Goal: Task Accomplishment & Management: Manage account settings

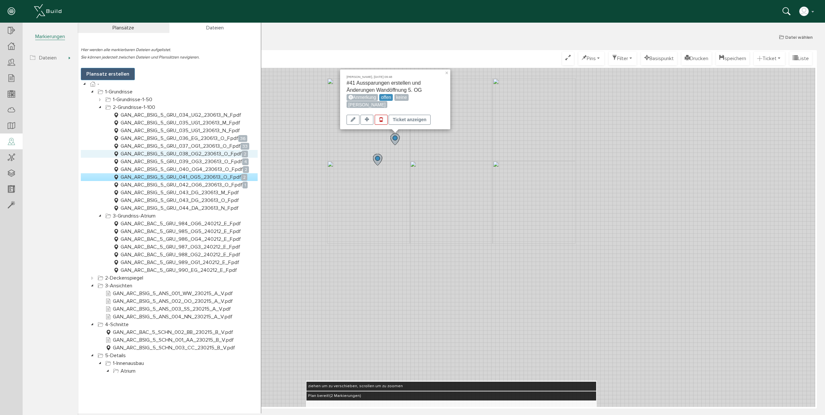
click at [200, 152] on link "GAN_ARC_BSIG_5_GRU_038_OG2_230613_O_F.pdf 2" at bounding box center [180, 154] width 137 height 8
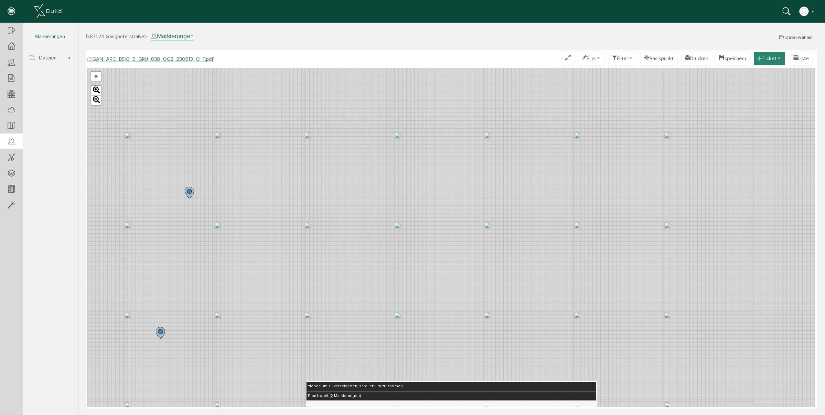
click at [779, 59] on button "Ticket" at bounding box center [769, 59] width 31 height 14
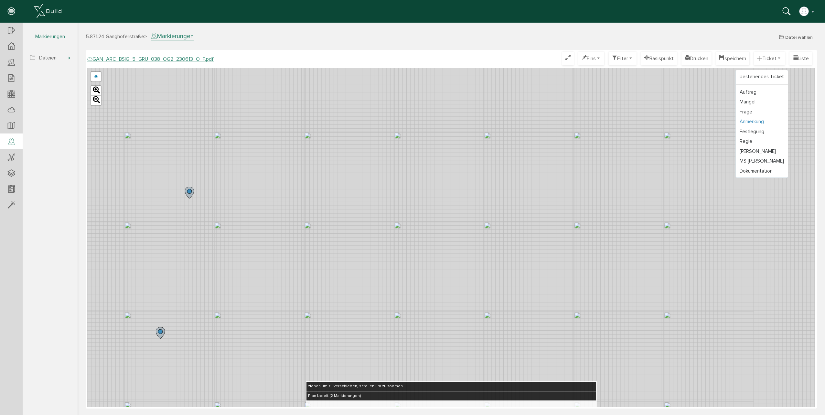
click at [749, 122] on link "Anmerkung" at bounding box center [762, 122] width 52 height 10
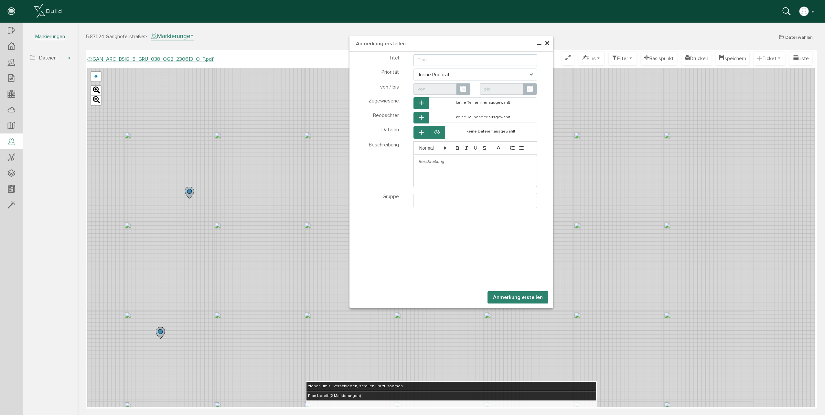
click at [453, 62] on input "text" at bounding box center [476, 60] width 124 height 12
type input "GK Schürzen erstellen wenn Boden belastbar (ab KW 38)"
click at [533, 294] on button "Anmerkung erstellen" at bounding box center [518, 297] width 61 height 12
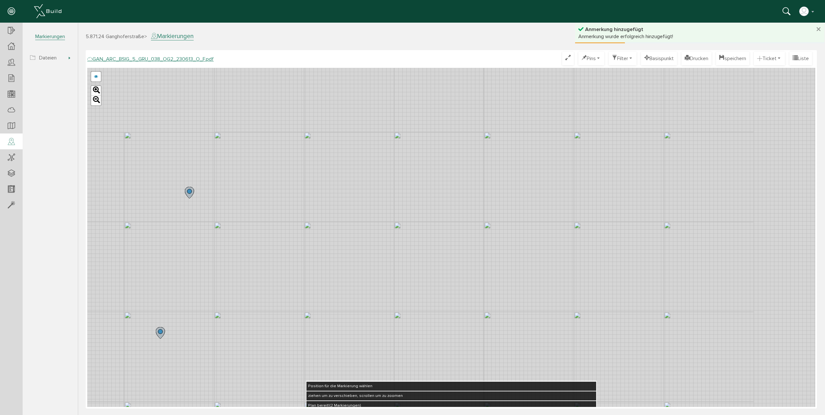
click at [331, 193] on div "GAN_ARC_BSIG_5_GRU_038_OG2_230613_N_F.pdf GAN_ARC_BSIG_5_GRU_038_OG2_230613_M_F…" at bounding box center [451, 237] width 728 height 339
click at [732, 62] on button "speichern" at bounding box center [732, 59] width 33 height 14
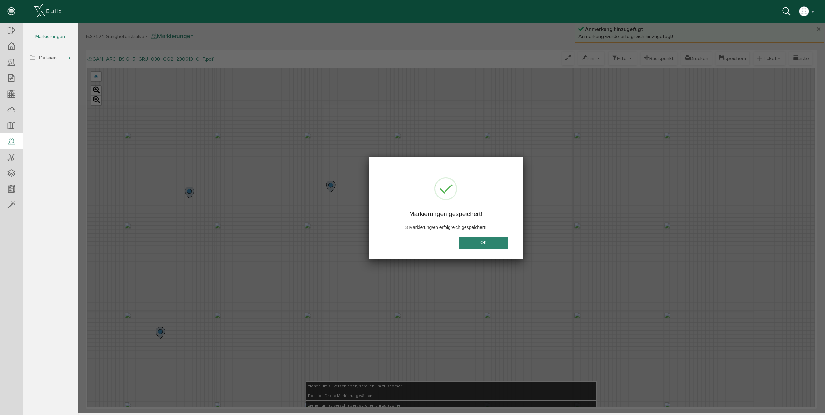
click at [487, 243] on button "OK" at bounding box center [483, 243] width 49 height 12
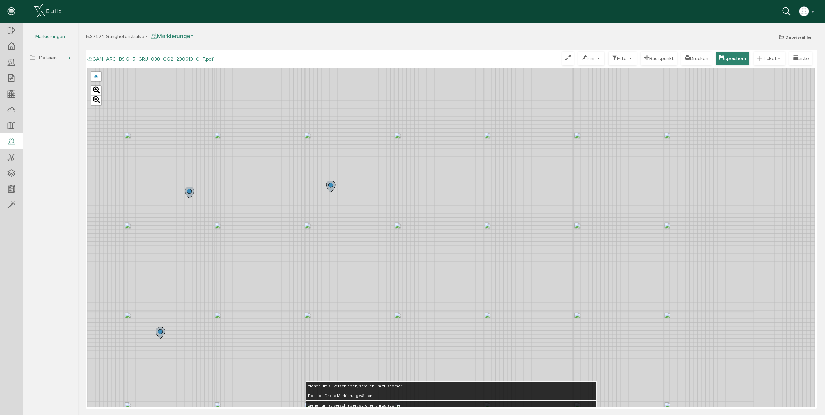
click at [724, 61] on button "speichern" at bounding box center [732, 59] width 33 height 14
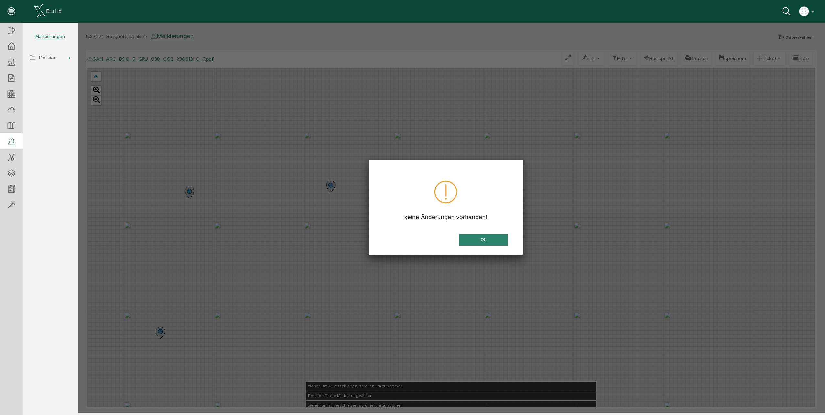
click at [486, 240] on button "OK" at bounding box center [483, 240] width 49 height 12
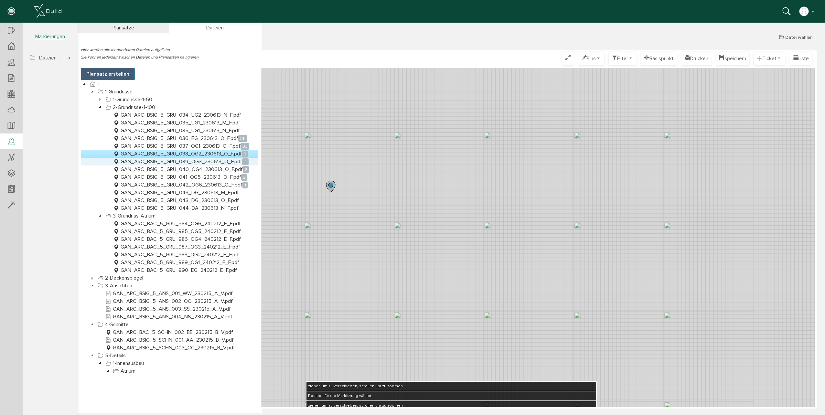
click at [205, 163] on link "GAN_ARC_BSIG_5_GRU_039_OG3_230613_O_F.pdf 4" at bounding box center [181, 162] width 138 height 8
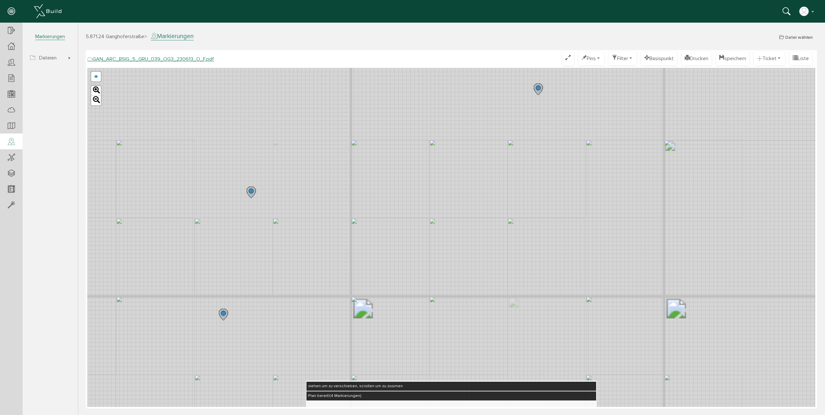
drag, startPoint x: 392, startPoint y: 158, endPoint x: 396, endPoint y: 257, distance: 99.4
click at [396, 260] on div "GAN_ARC_BSIG_5_GRU_039_OG3_230613_N_F.pdf GAN_ARC_BSIG_5_GRU_039_OG3_230613_M_F…" at bounding box center [451, 237] width 728 height 339
click at [775, 63] on button "Ticket" at bounding box center [769, 59] width 31 height 14
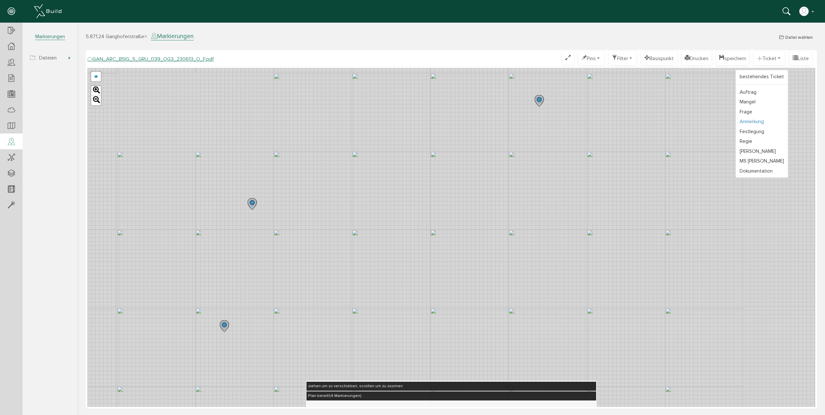
click at [751, 117] on link "Anmerkung" at bounding box center [762, 122] width 52 height 10
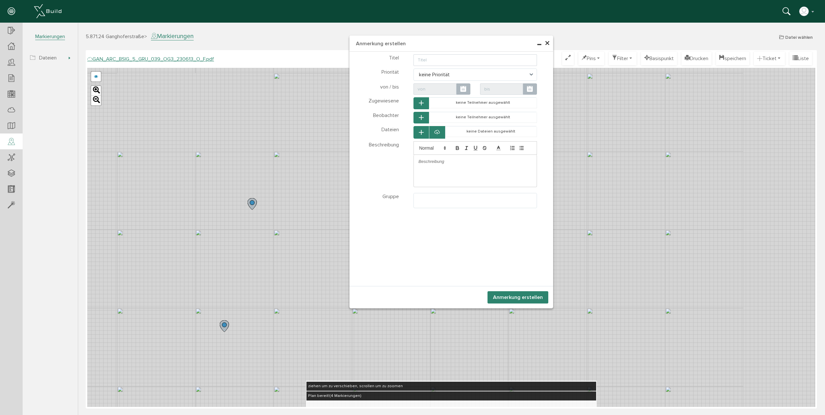
click at [429, 54] on div "Titel" at bounding box center [452, 59] width 204 height 13
click at [428, 63] on input "text" at bounding box center [476, 60] width 124 height 12
paste input "GK Schürzen erstellen wenn Boden belastbar (ab KW 38)"
click at [419, 61] on input "GK Schürzen erstellen wenn Boden belastbar (ab KW 38)" at bounding box center [476, 60] width 124 height 12
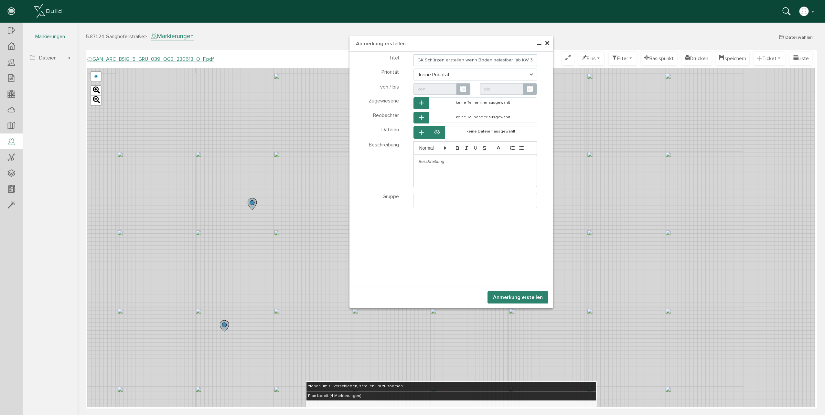
click at [418, 60] on input "GK Schürzen erstellen wenn Boden belastbar (ab KW 38)" at bounding box center [476, 60] width 124 height 12
type input "OG3 Atrium GK Schürzen erstellen wenn Boden belastbar (ab KW 38)"
click at [512, 296] on button "Anmerkung erstellen" at bounding box center [518, 297] width 61 height 12
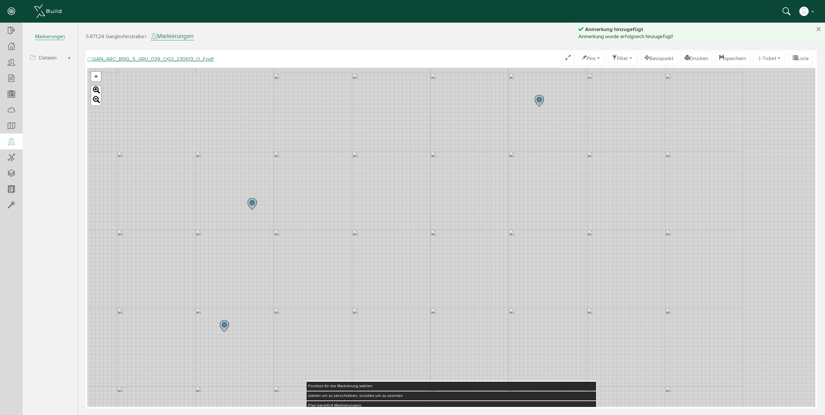
click at [370, 212] on div "GAN_ARC_BSIG_5_GRU_039_OG3_230613_N_F.pdf GAN_ARC_BSIG_5_GRU_039_OG3_230613_M_F…" at bounding box center [451, 237] width 728 height 339
click at [731, 58] on button "speichern" at bounding box center [732, 59] width 33 height 14
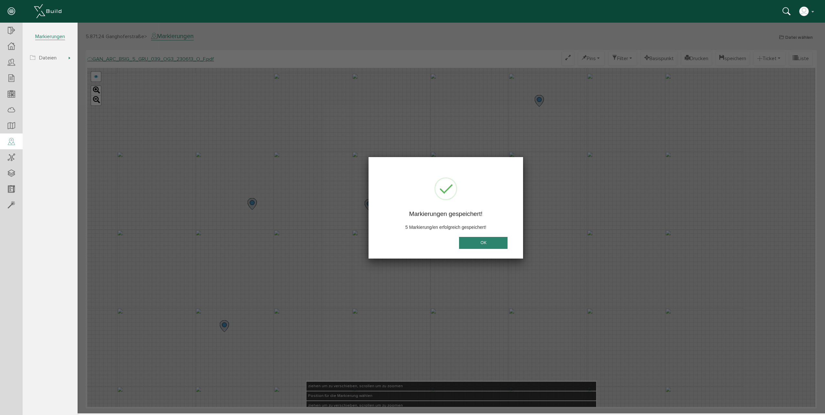
click at [488, 244] on button "OK" at bounding box center [483, 243] width 49 height 12
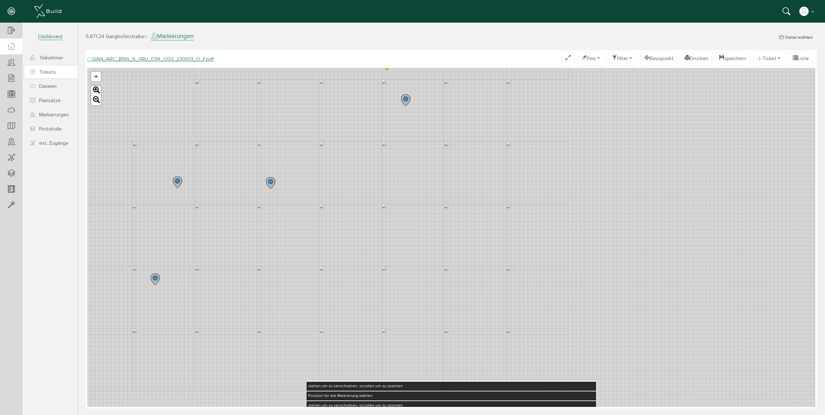
click at [48, 73] on span "Tickets" at bounding box center [47, 72] width 17 height 6
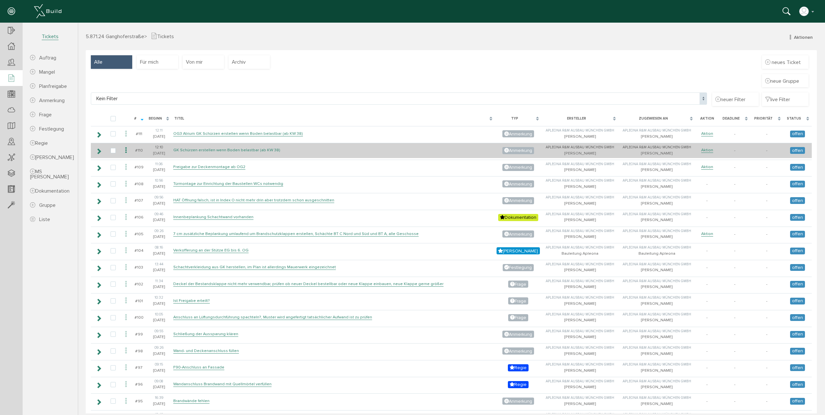
click at [191, 150] on link "GK Schürzen erstellen wenn Boden belastbar (ab KW 38)" at bounding box center [226, 149] width 107 height 5
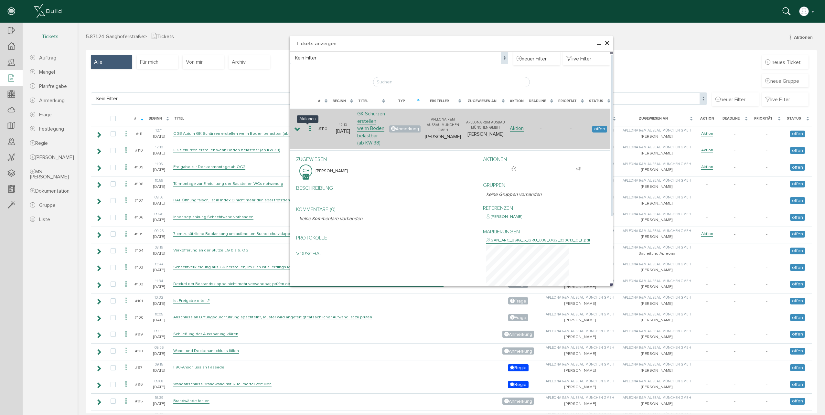
click at [308, 130] on icon at bounding box center [310, 129] width 8 height 9
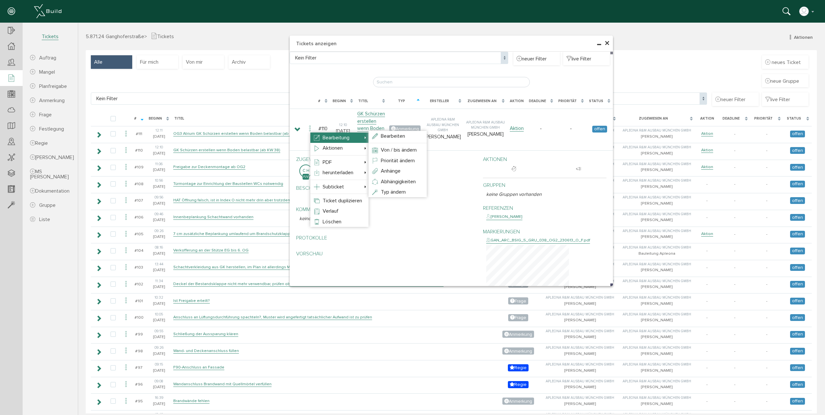
click at [339, 137] on span "Bearbeitung" at bounding box center [336, 138] width 27 height 6
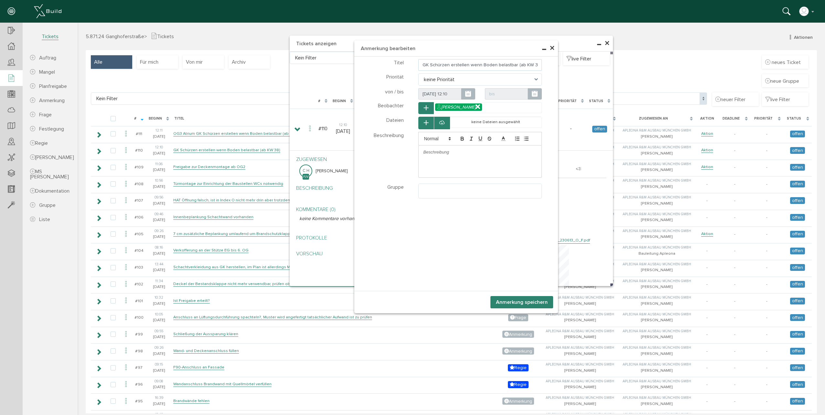
click at [420, 67] on input "GK Schürzen erstellen wenn Boden belastbar (ab KW 38)" at bounding box center [481, 65] width 124 height 12
type input "OG2 Atrium GK Schürzen erstellen wenn Boden belastbar (ab KW 38)"
click at [532, 302] on button "Anmerkung speichern" at bounding box center [522, 302] width 63 height 12
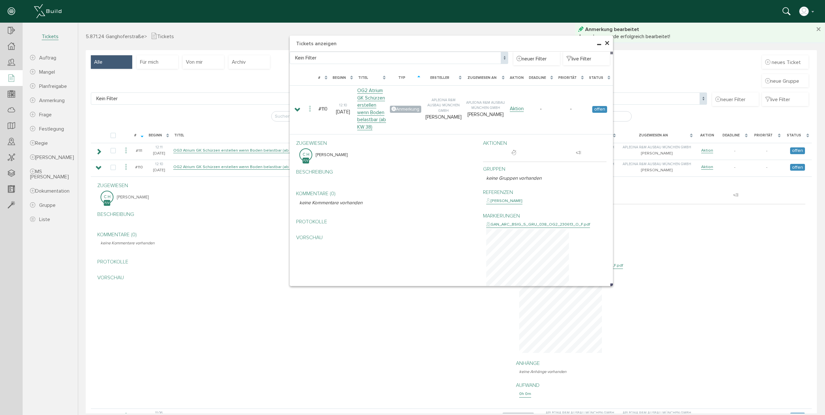
scroll to position [137, 0]
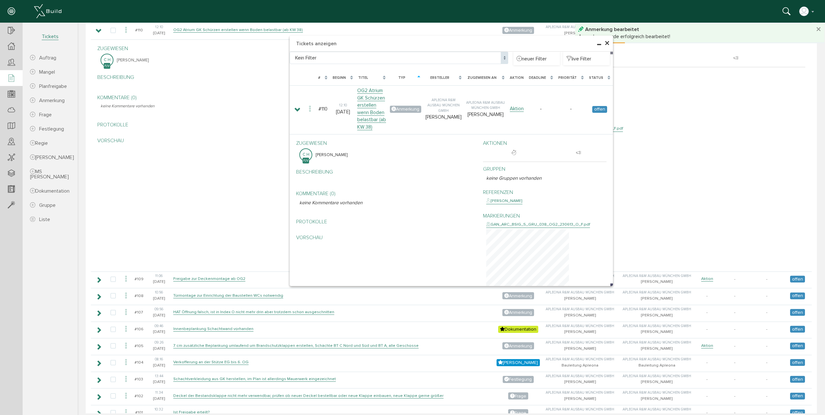
click at [605, 43] on span "×" at bounding box center [607, 43] width 5 height 13
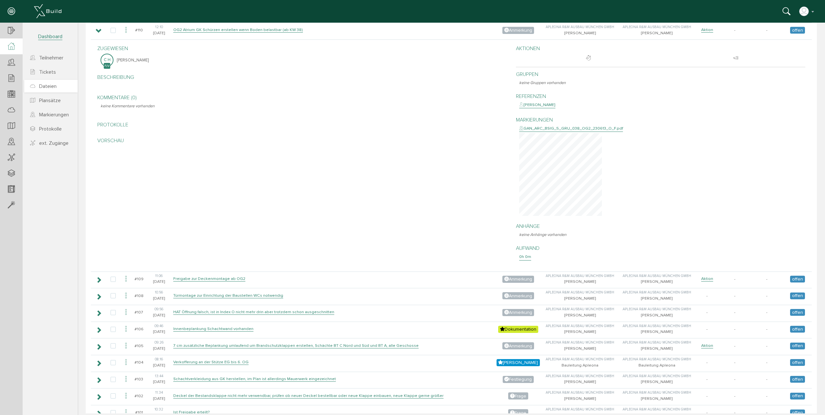
click at [57, 85] on span "Dateien" at bounding box center [47, 86] width 17 height 6
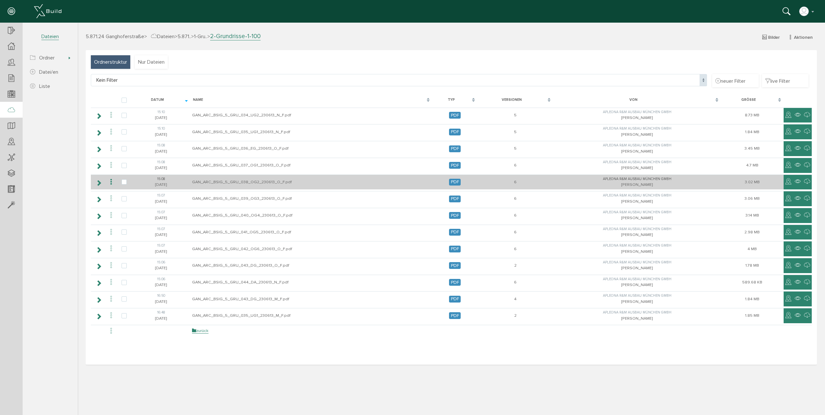
click at [217, 183] on td "GAN_ARC_BSIG_5_GRU_038_OG2_230613_O_F.pdf" at bounding box center [312, 182] width 242 height 15
click at [113, 184] on icon at bounding box center [111, 182] width 8 height 9
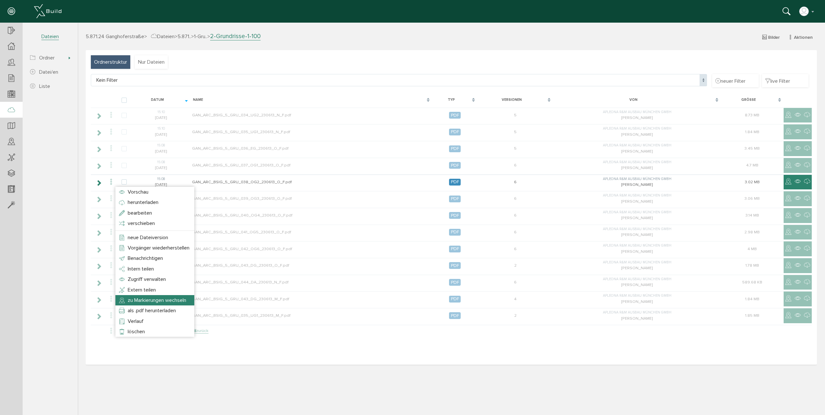
click at [158, 300] on span "zu Markierungen wechseln" at bounding box center [157, 300] width 59 height 6
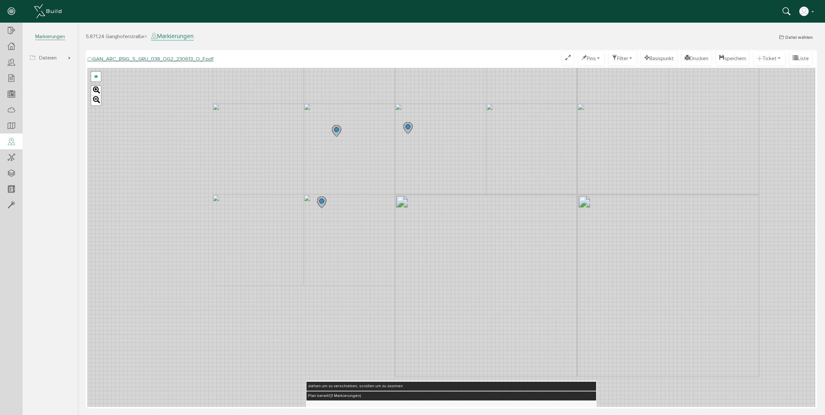
click at [408, 128] on circle at bounding box center [408, 127] width 5 height 5
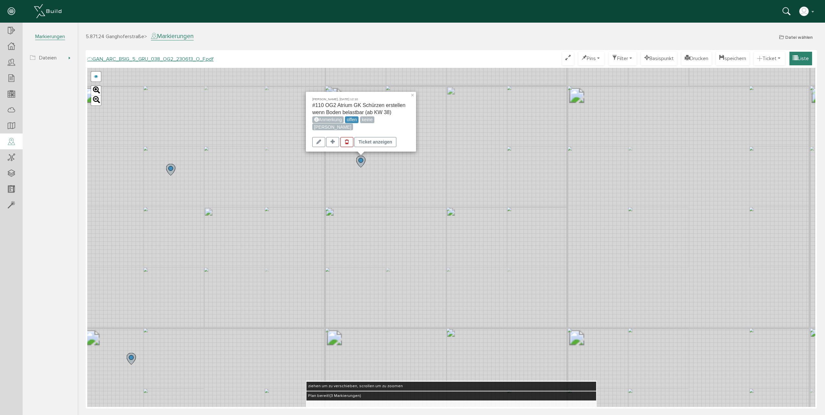
click at [801, 62] on button "Liste" at bounding box center [801, 59] width 23 height 14
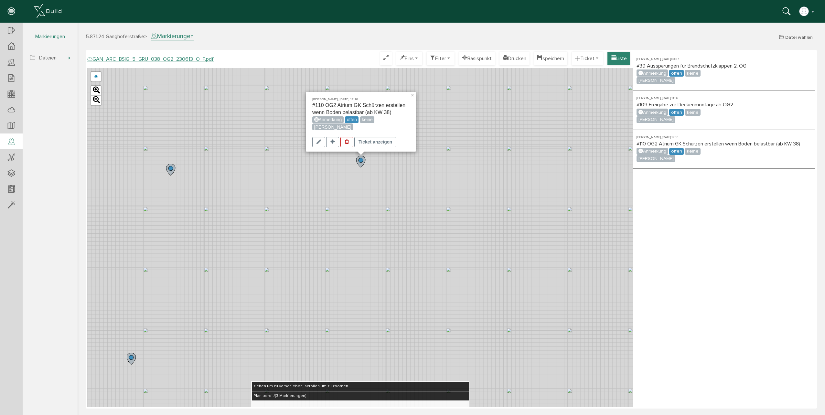
click at [626, 57] on button "Liste" at bounding box center [619, 59] width 23 height 14
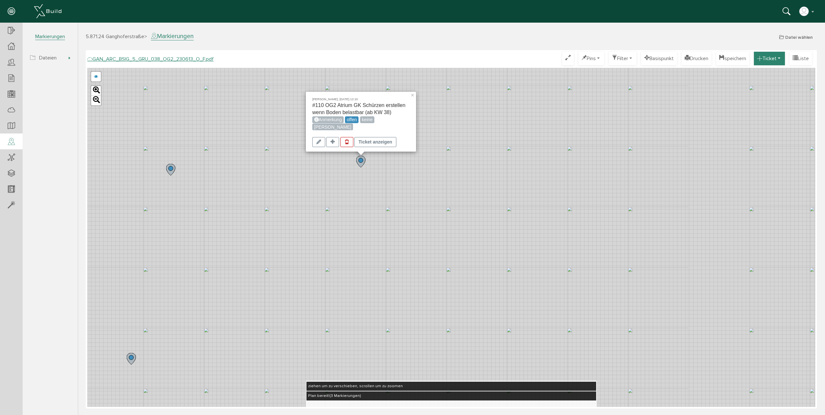
click at [778, 59] on button "Ticket" at bounding box center [769, 59] width 31 height 14
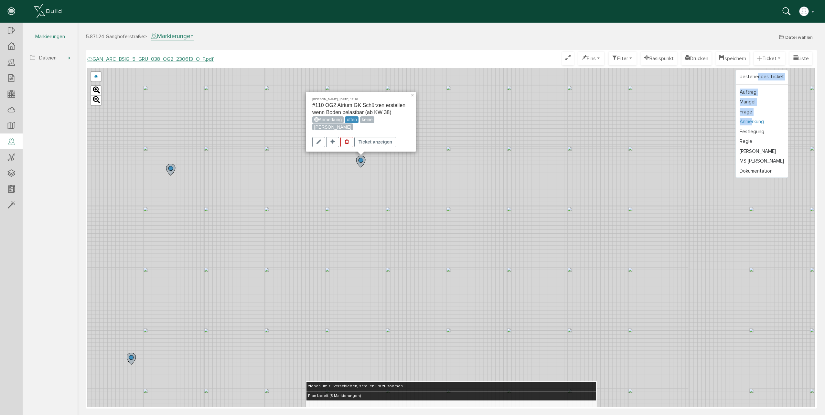
drag, startPoint x: 755, startPoint y: 76, endPoint x: 750, endPoint y: 120, distance: 44.6
click at [750, 120] on div "bestehendes Ticket Auftrag Mangel Frage Anmerkung Festlegung Regie [PERSON_NAME…" at bounding box center [762, 124] width 53 height 108
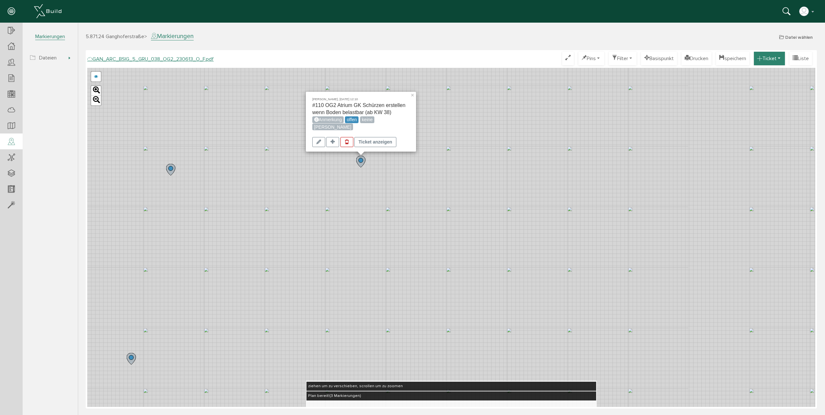
click at [776, 58] on button "Ticket" at bounding box center [769, 59] width 31 height 14
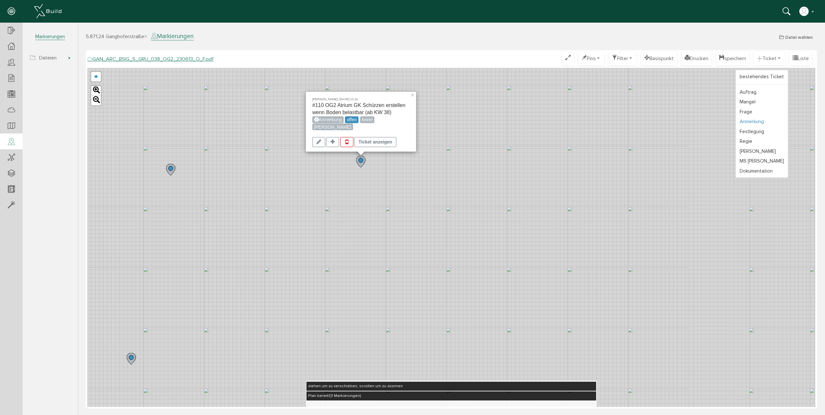
click at [757, 120] on link "Anmerkung" at bounding box center [762, 122] width 52 height 10
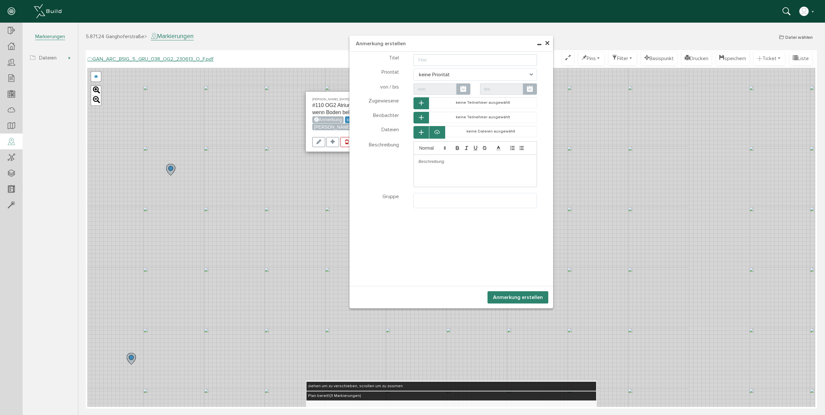
click at [437, 60] on input "text" at bounding box center [476, 60] width 124 height 12
type input "Verkleidung unter Treppenpodest erstellen, Wangen sind installiert"
click at [522, 298] on button "Anmerkung erstellen" at bounding box center [518, 297] width 61 height 12
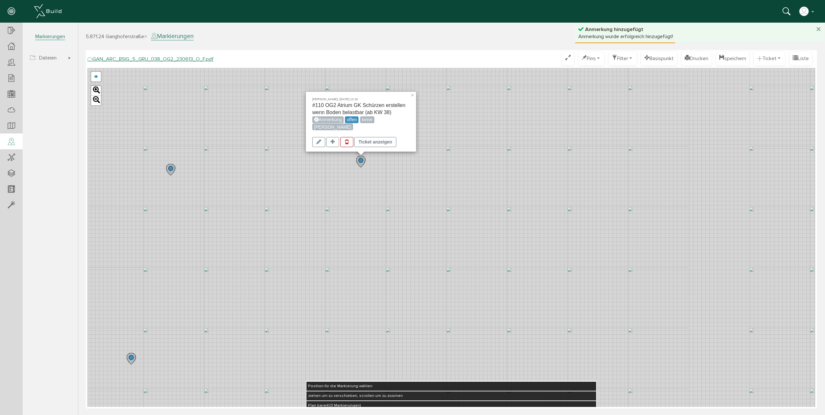
click at [432, 136] on div "[PERSON_NAME], [DATE] 12:10 #110 OG2 Atrium GK Schürzen erstellen wenn Boden be…" at bounding box center [451, 237] width 728 height 339
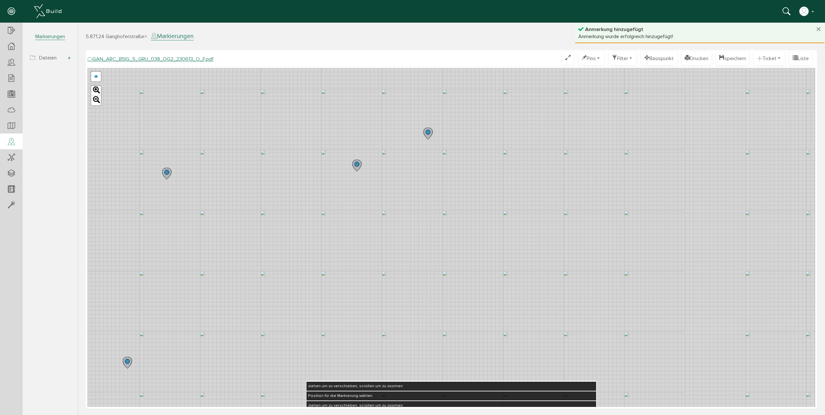
drag, startPoint x: 431, startPoint y: 132, endPoint x: 427, endPoint y: 136, distance: 6.4
click at [427, 136] on icon at bounding box center [428, 134] width 9 height 12
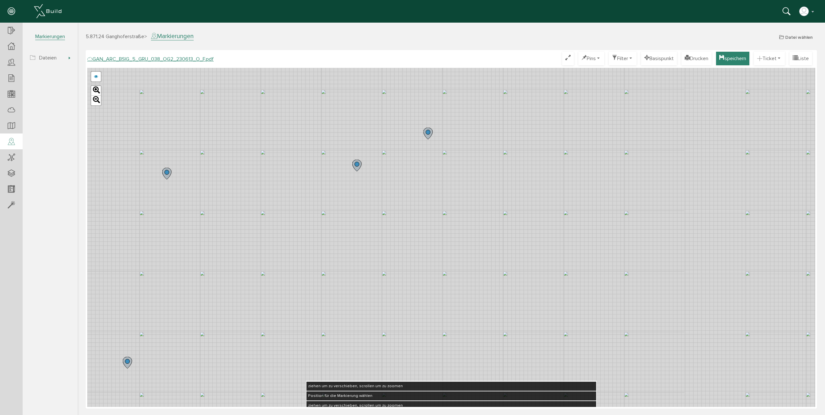
click at [721, 59] on button "speichern" at bounding box center [732, 59] width 33 height 14
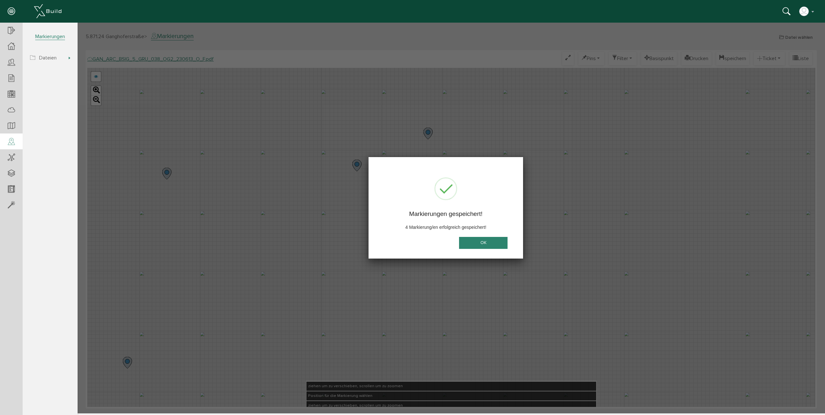
click at [483, 244] on button "OK" at bounding box center [483, 243] width 49 height 12
